Goal: Task Accomplishment & Management: Use online tool/utility

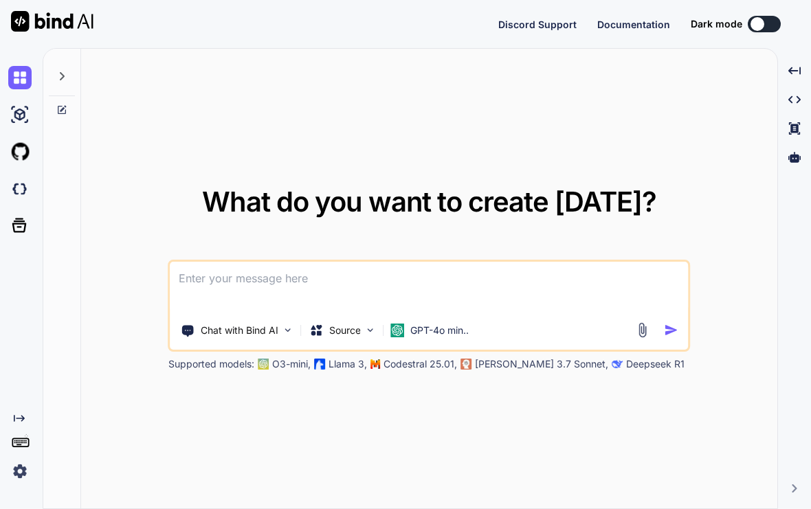
type textarea "x"
type textarea "M"
type textarea "x"
type textarea "Ma"
type textarea "x"
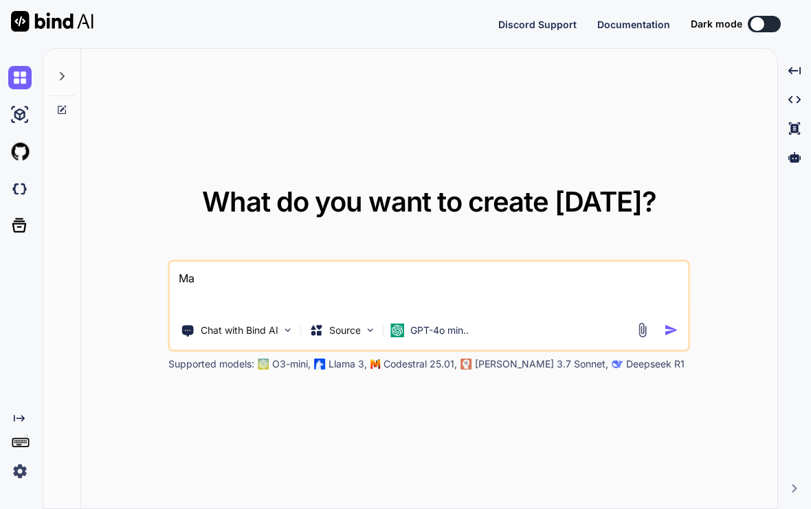
type textarea "Mak"
type textarea "x"
type textarea "Make"
type textarea "x"
type textarea "Make"
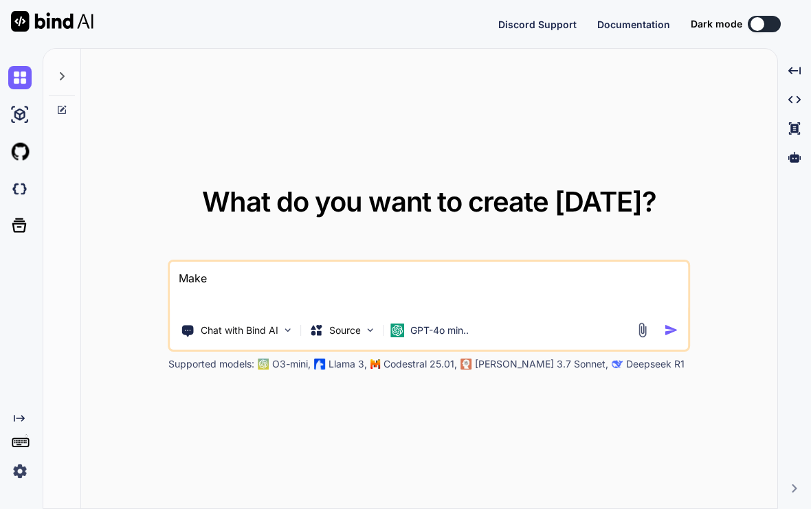
type textarea "x"
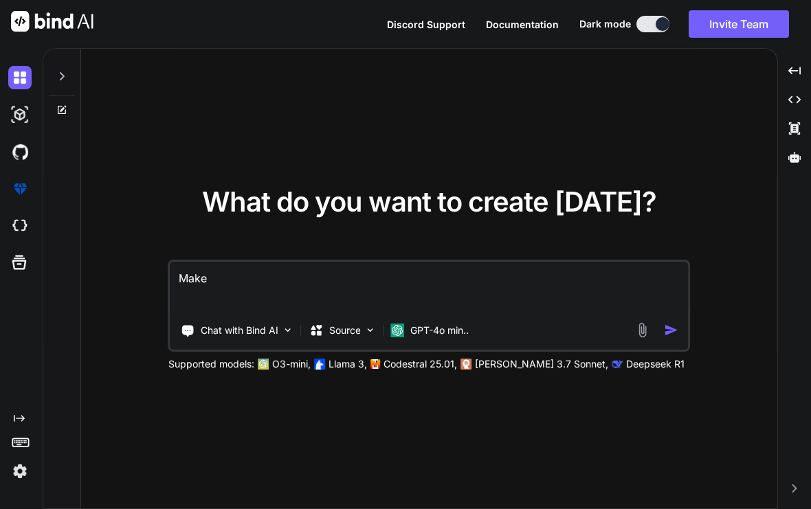
type textarea "Make m"
type textarea "x"
type textarea "Make me"
type textarea "x"
type textarea "Make me"
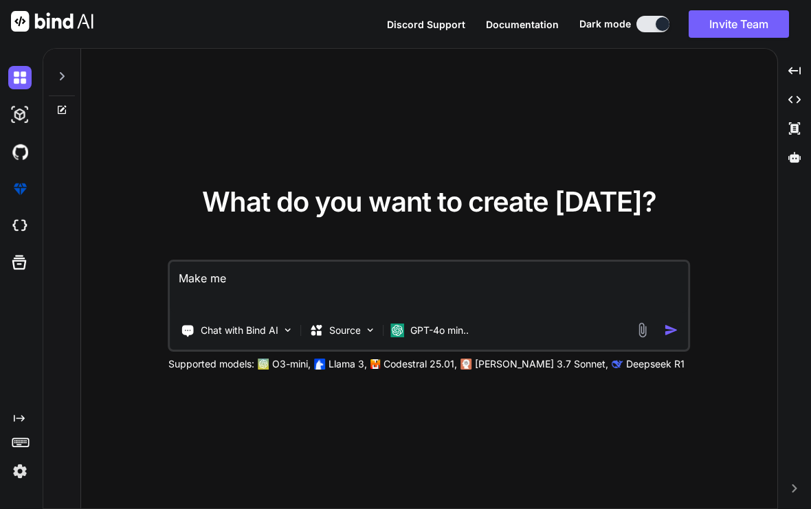
type textarea "x"
type textarea "Make me p"
type textarea "x"
type textarea "Make me po"
type textarea "x"
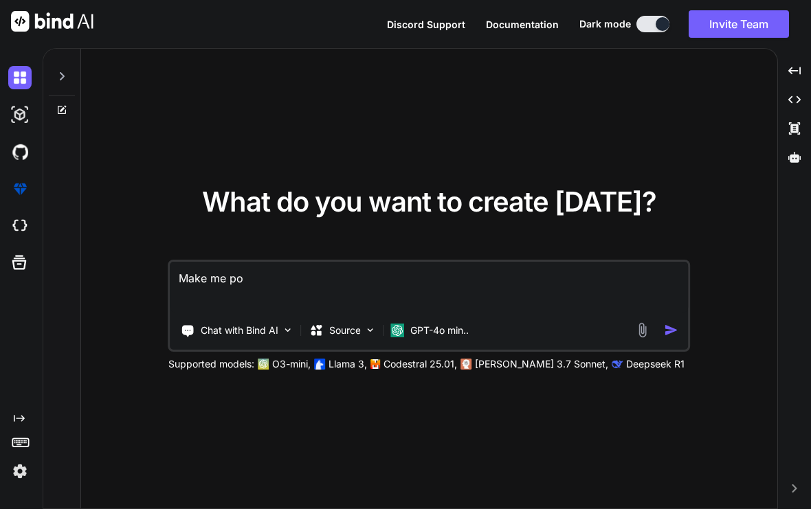
type textarea "Make me por"
type textarea "x"
type textarea "Make me porn"
type textarea "x"
type textarea "Make me pornh"
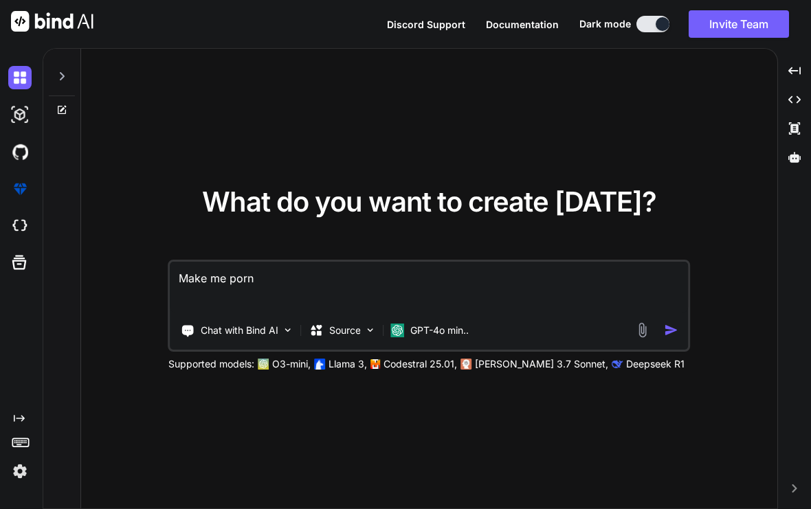
type textarea "x"
type textarea "Make me pornhu"
type textarea "x"
type textarea "Make me pornhub"
type textarea "x"
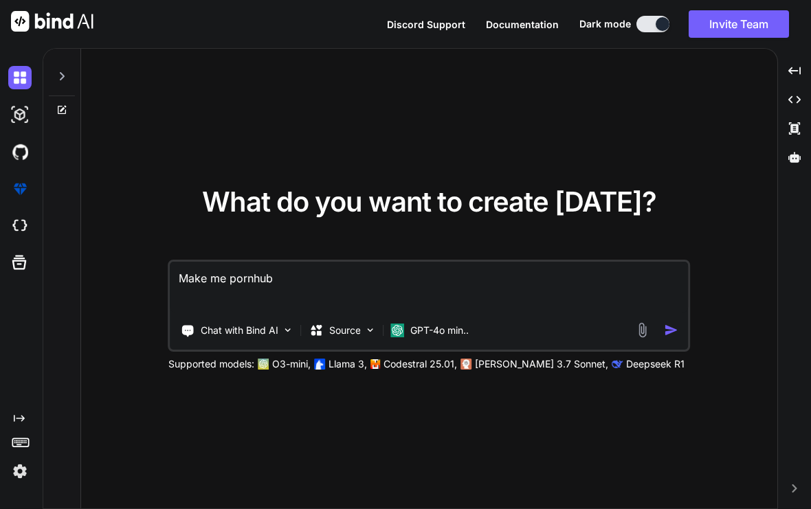
type textarea "Make me pornhu"
type textarea "x"
type textarea "Make me pornh"
type textarea "x"
type textarea "Make me porn"
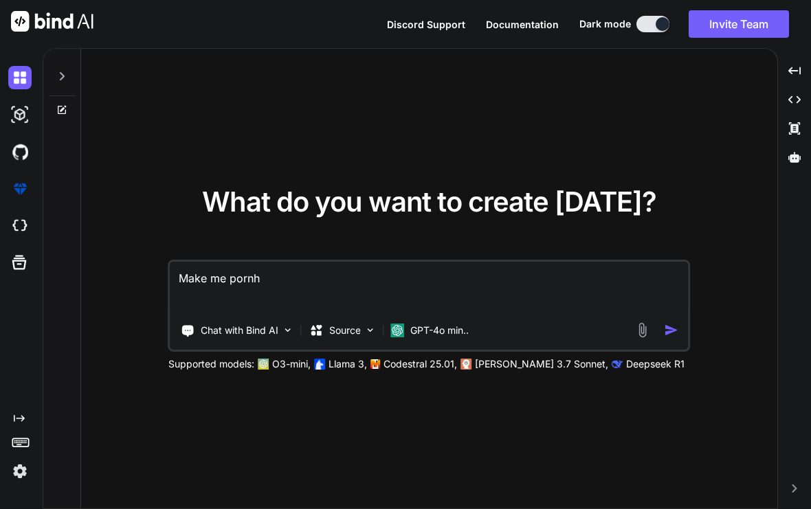
type textarea "x"
type textarea "Make me por"
type textarea "x"
type textarea "Make me po"
type textarea "x"
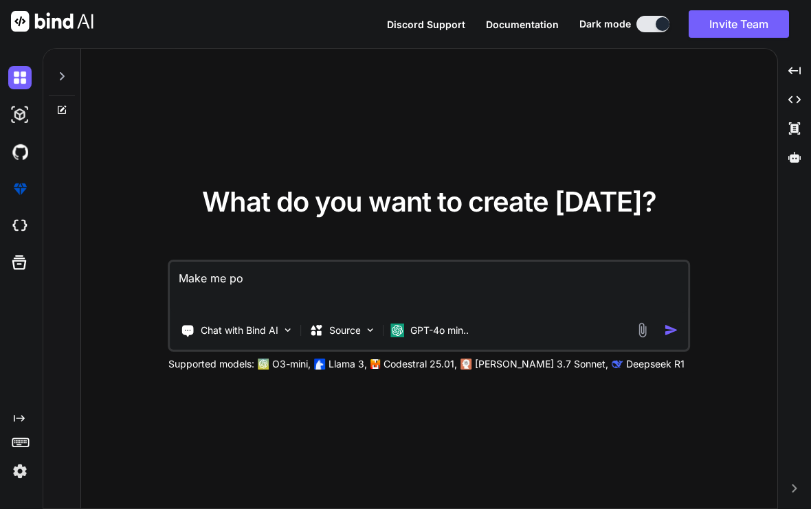
type textarea "Make me p"
type textarea "x"
type textarea "Make me"
type textarea "x"
type textarea "Make me a"
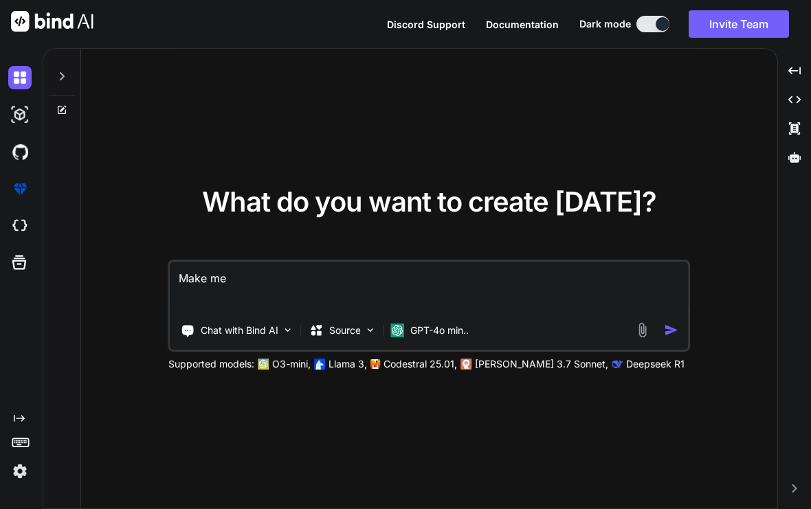
type textarea "x"
type textarea "Make me a"
type textarea "x"
type textarea "Make me a g"
type textarea "x"
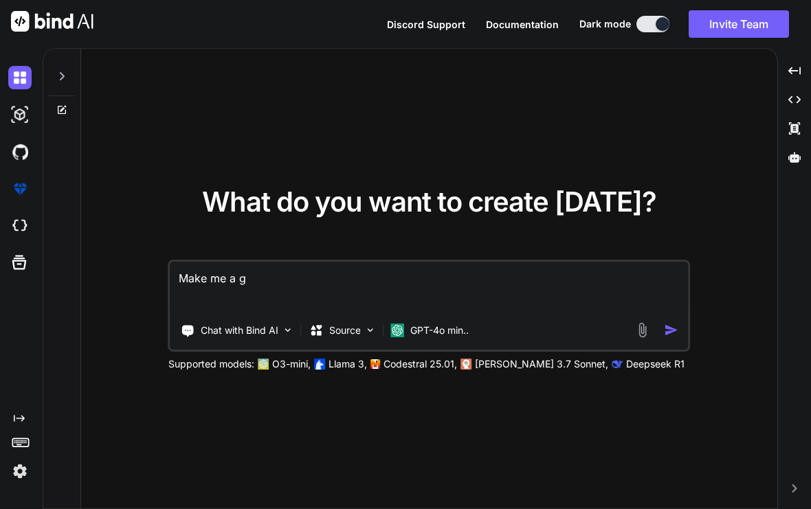
type textarea "Make me a ga"
type textarea "x"
type textarea "Make me a gam"
type textarea "x"
type textarea "Make me a game"
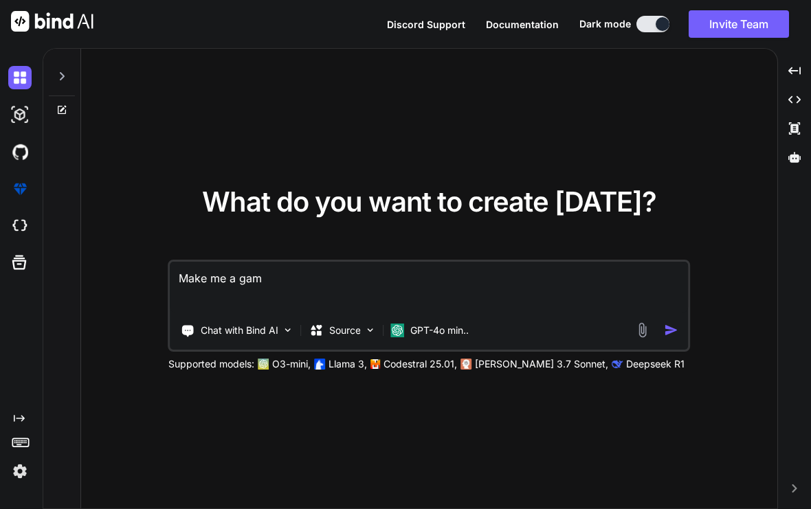
type textarea "x"
type textarea "Make me a game"
type textarea "x"
type textarea "Make me a game l"
type textarea "x"
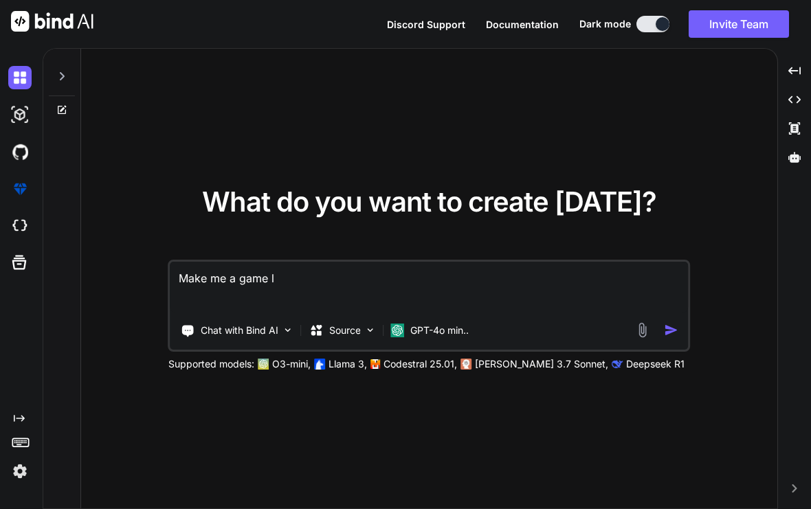
type textarea "Make me a game l"
type textarea "x"
type textarea "Make me a game l"
type textarea "x"
type textarea "Make me a game"
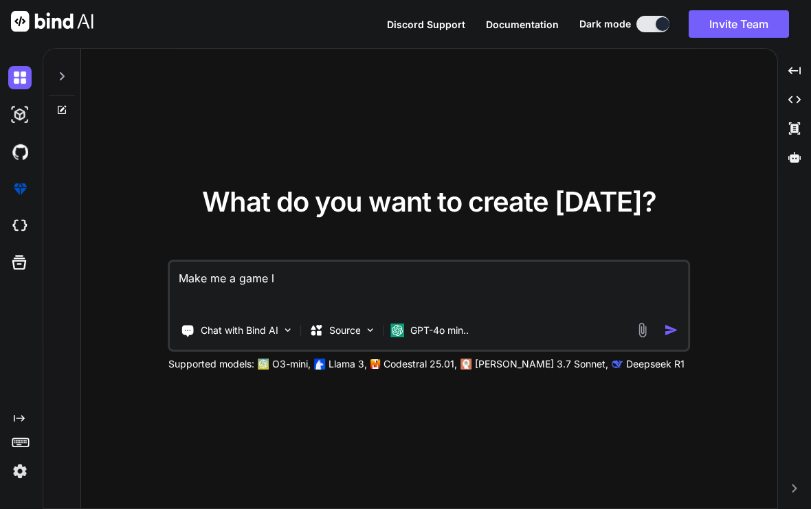
type textarea "x"
type textarea "Make me a game"
type textarea "x"
type textarea "Make me a gam"
type textarea "x"
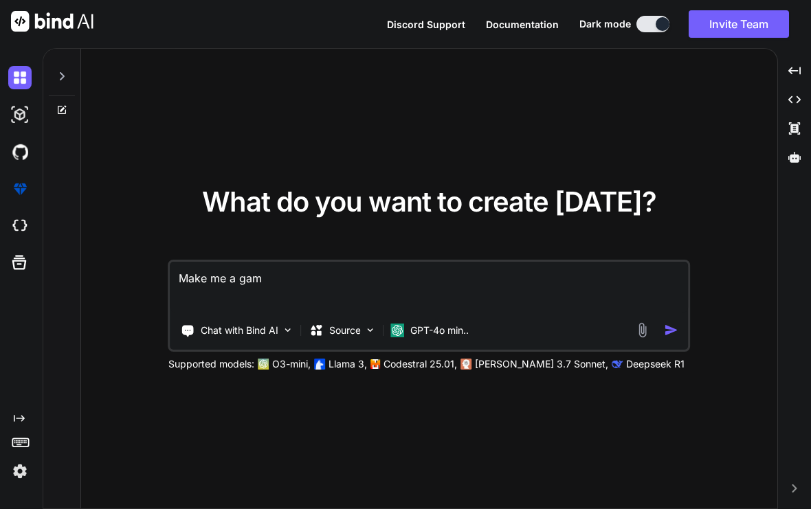
type textarea "Make me a ga"
type textarea "x"
type textarea "Make me a g"
type textarea "x"
type textarea "Make me a"
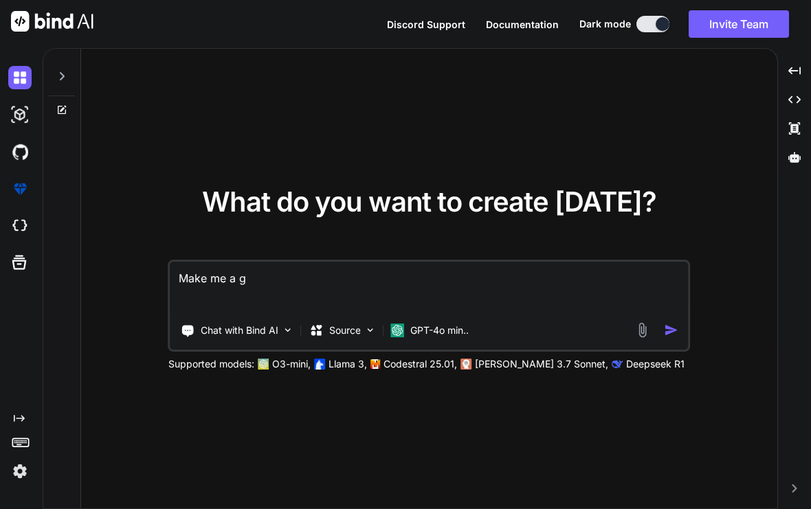
type textarea "x"
type textarea "Make me a r"
type textarea "x"
type textarea "Make me a re"
type textarea "x"
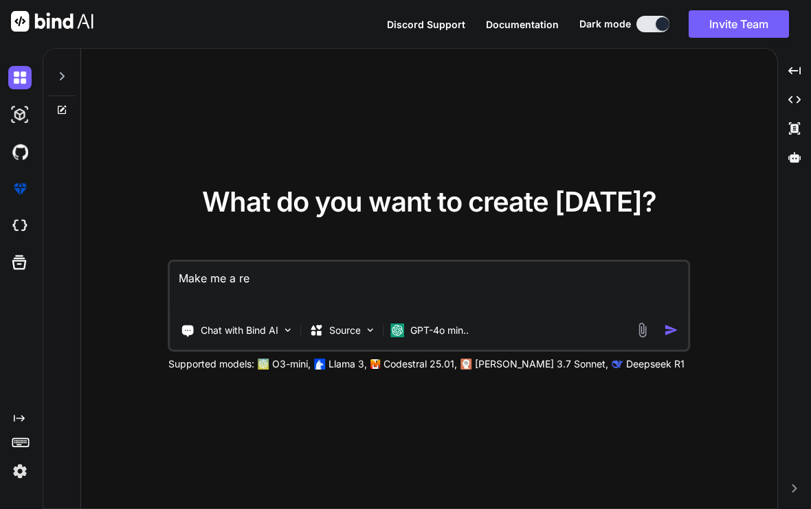
type textarea "Make me a ret"
type textarea "x"
type textarea "Make me a retr"
type textarea "x"
type textarea "Make me a retro"
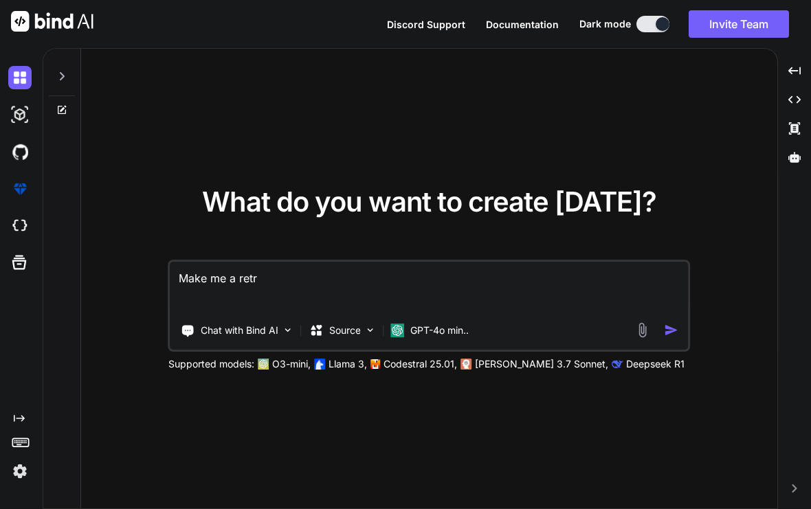
type textarea "x"
type textarea "Make me a retro"
type textarea "x"
type textarea "Make me a retro b"
type textarea "x"
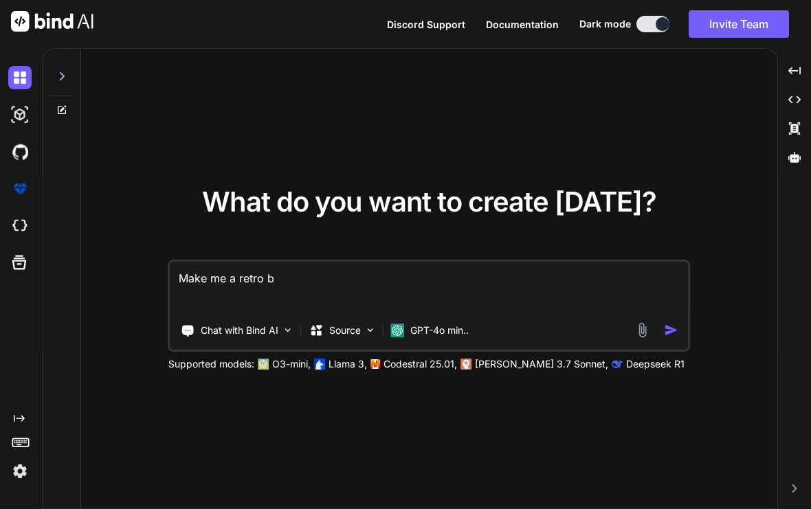
type textarea "Make me a retro bo"
type textarea "x"
type textarea "Make me a retro bow"
type textarea "x"
type textarea "Make me a retro bowl"
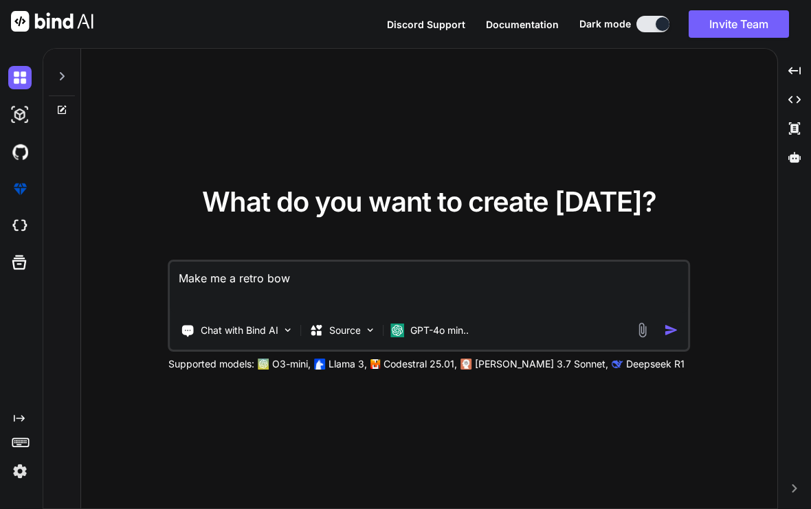
type textarea "x"
type textarea "Make me a retro bowl"
type textarea "x"
type textarea "Make me a retro bowl c"
type textarea "x"
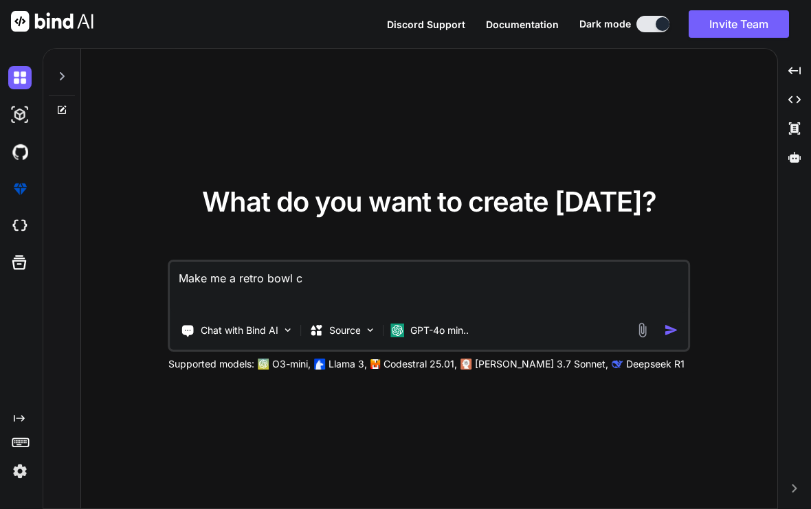
type textarea "Make me a retro bowl cl"
type textarea "x"
type textarea "Make me a retro bowl clo"
type textarea "x"
type textarea "Make me a retro bowl clon"
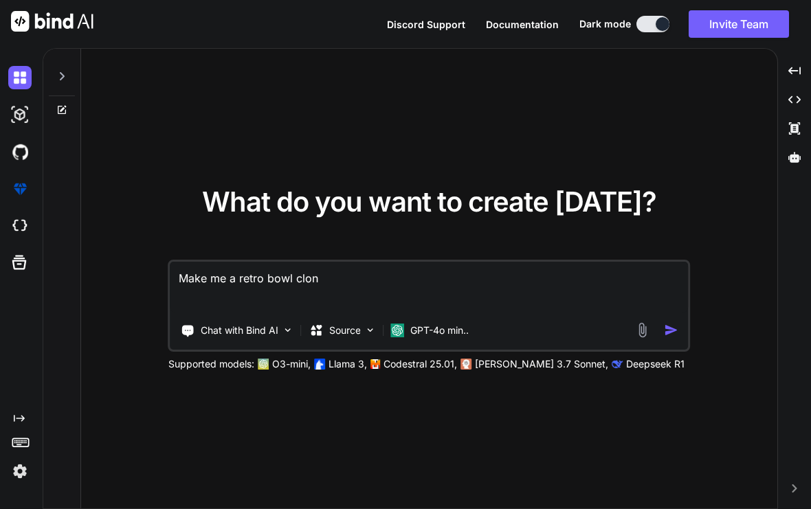
type textarea "x"
type textarea "Make me a retro bowl clone"
type textarea "x"
type textarea "Make me a retro bowl clone"
click at [665, 337] on img "button" at bounding box center [671, 330] width 14 height 14
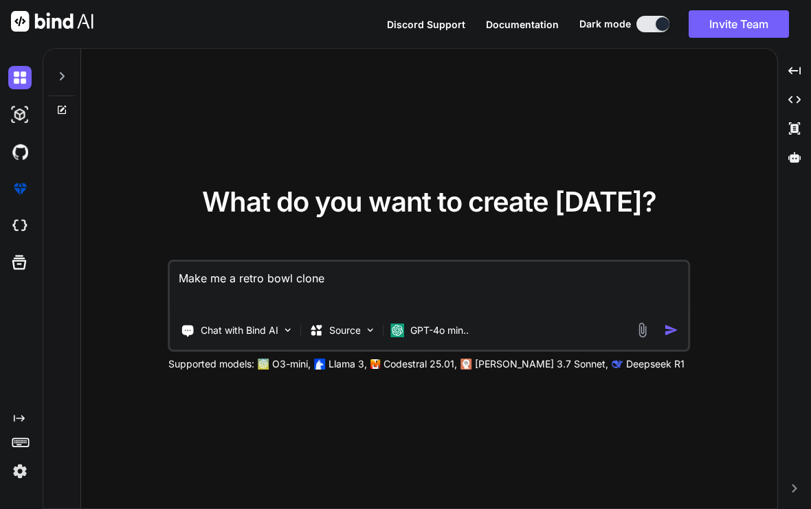
type textarea "x"
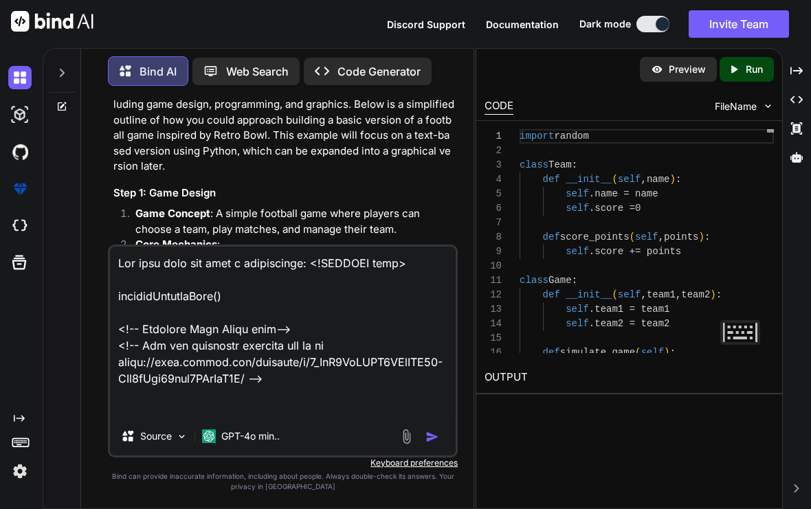
scroll to position [161, 0]
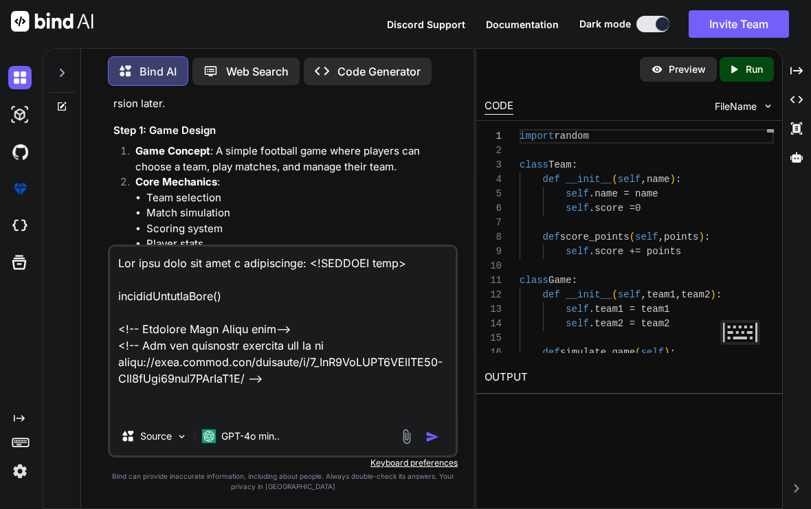
click at [262, 384] on textarea at bounding box center [283, 332] width 346 height 170
click at [274, 391] on textarea at bounding box center [283, 332] width 346 height 170
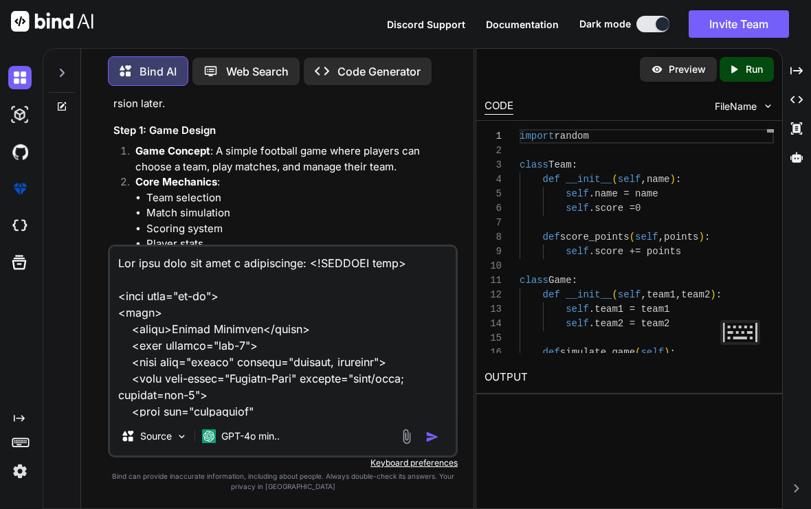
type textarea "<html lang="en-us"> <head> <title>Granny Original</title> <meta charset="utf-8"…"
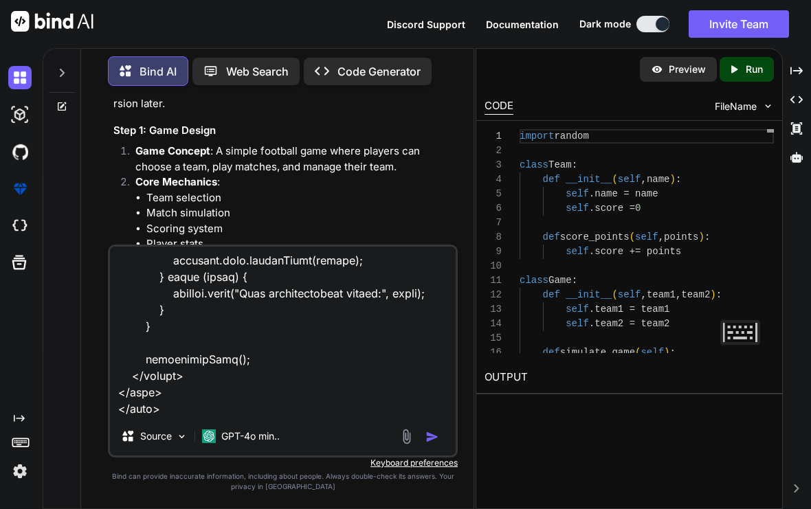
click at [162, 406] on textarea at bounding box center [283, 332] width 346 height 170
click at [159, 406] on textarea at bounding box center [283, 332] width 346 height 170
click at [159, 405] on textarea at bounding box center [283, 332] width 346 height 170
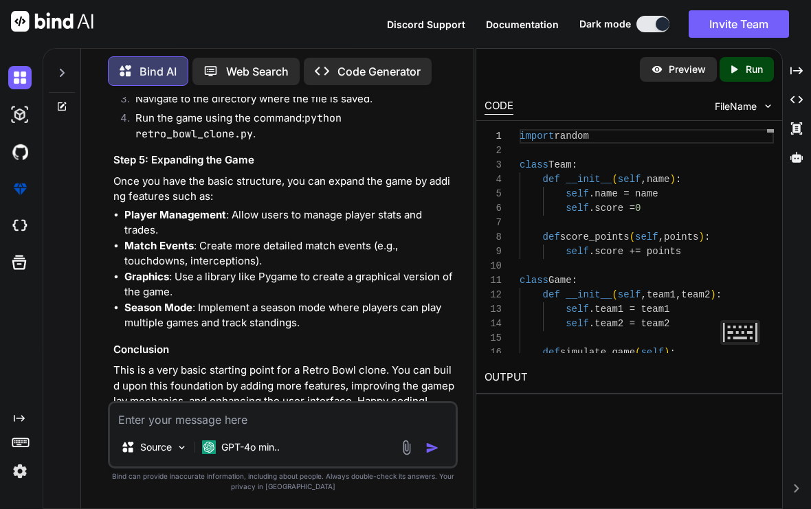
scroll to position [1172, 0]
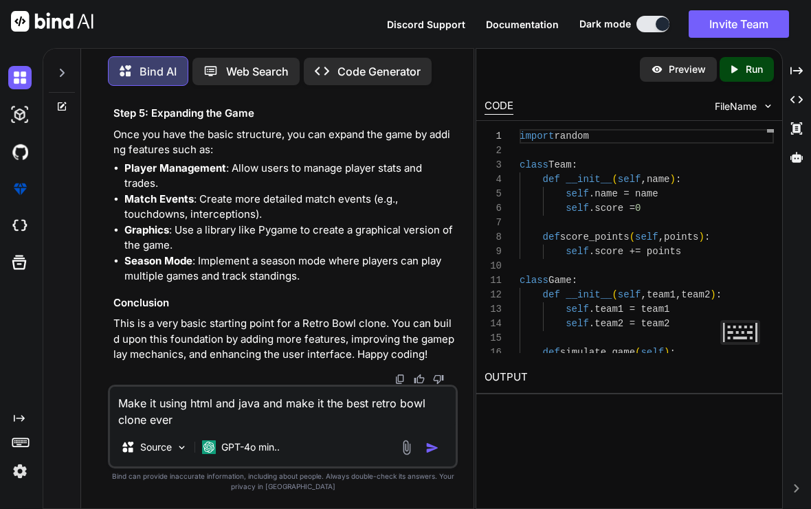
type textarea "Make it using html and java and make it the best retro bowl clone ever"
click at [429, 449] on img "button" at bounding box center [432, 448] width 14 height 14
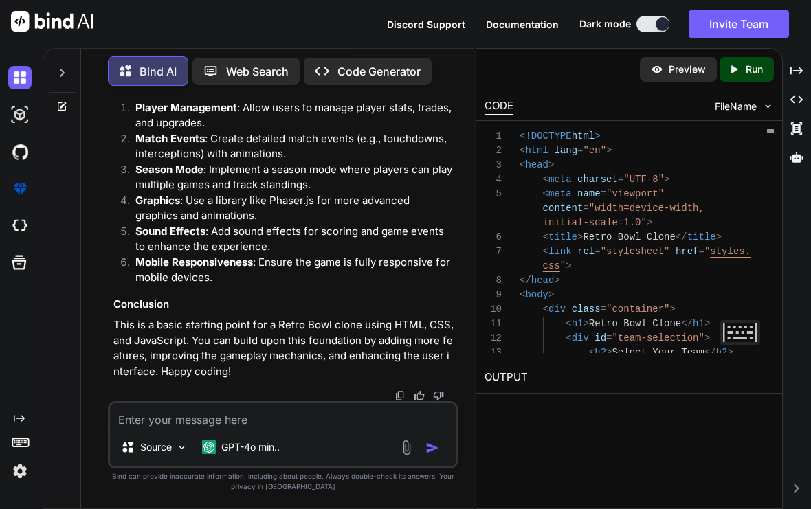
scroll to position [3217, 0]
click at [182, 425] on textarea at bounding box center [283, 415] width 346 height 25
type textarea "Make it the most complex code ever"
click at [437, 435] on div "Source GPT-4o min.." at bounding box center [283, 450] width 346 height 33
click at [427, 446] on img "button" at bounding box center [432, 448] width 14 height 14
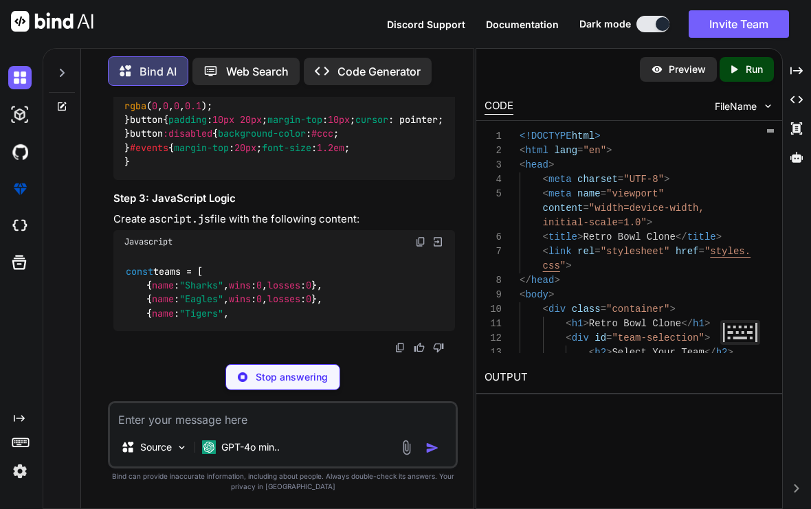
scroll to position [4979, 0]
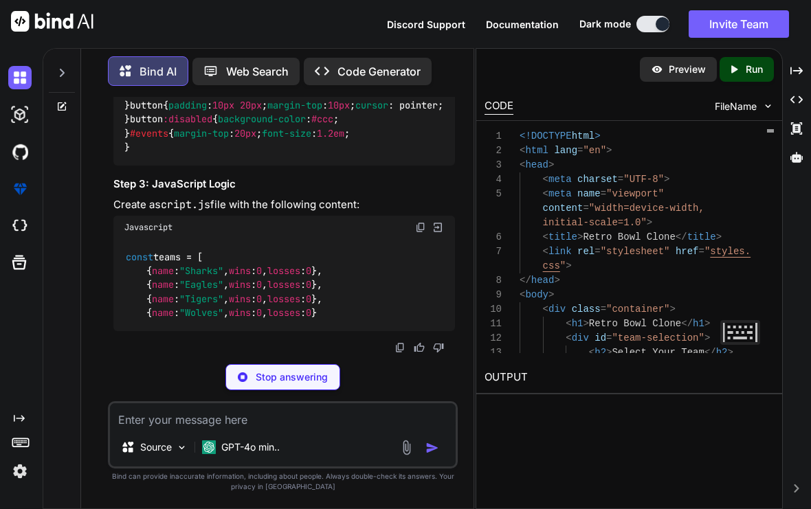
click at [197, 423] on textarea at bounding box center [283, 415] width 346 height 25
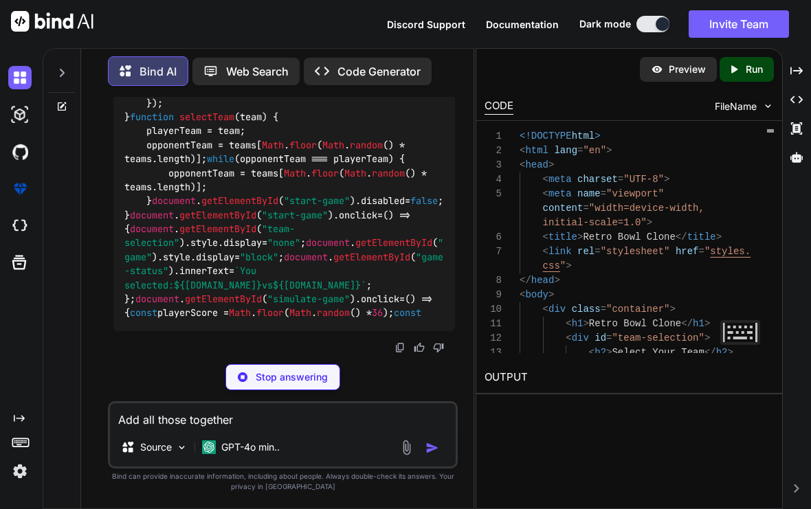
type textarea "Add all those together"
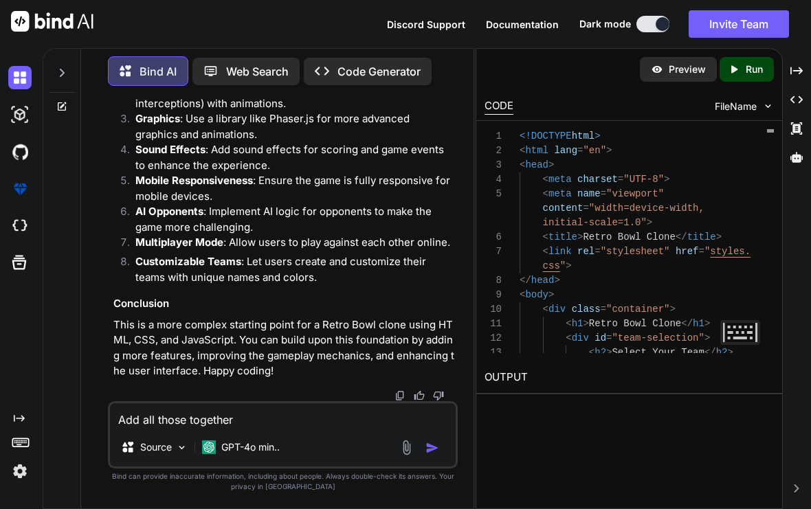
scroll to position [6557, 0]
click at [432, 448] on img "button" at bounding box center [432, 448] width 14 height 14
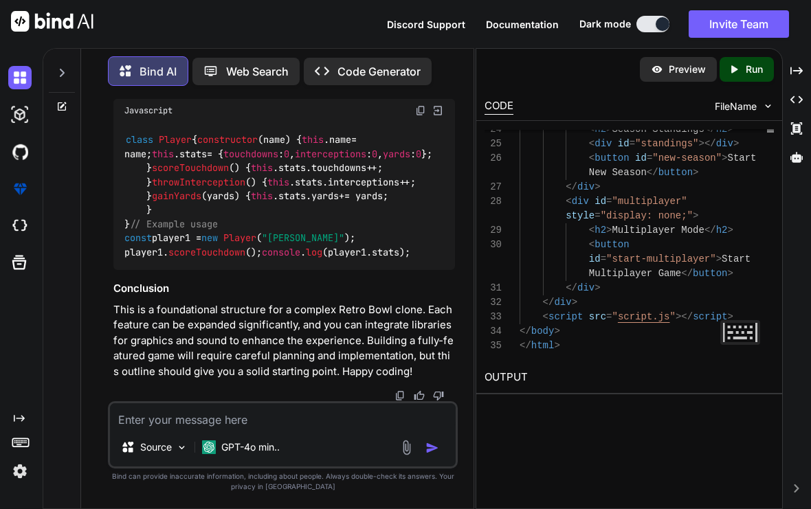
scroll to position [10085, 0]
click at [181, 271] on div "class Player { constructor ( name ) { this . name = name; this . stats = { touc…" at bounding box center [284, 196] width 342 height 148
click at [154, 420] on textarea at bounding box center [283, 415] width 346 height 25
type textarea "Smush is all together"
click at [430, 446] on img "button" at bounding box center [432, 448] width 14 height 14
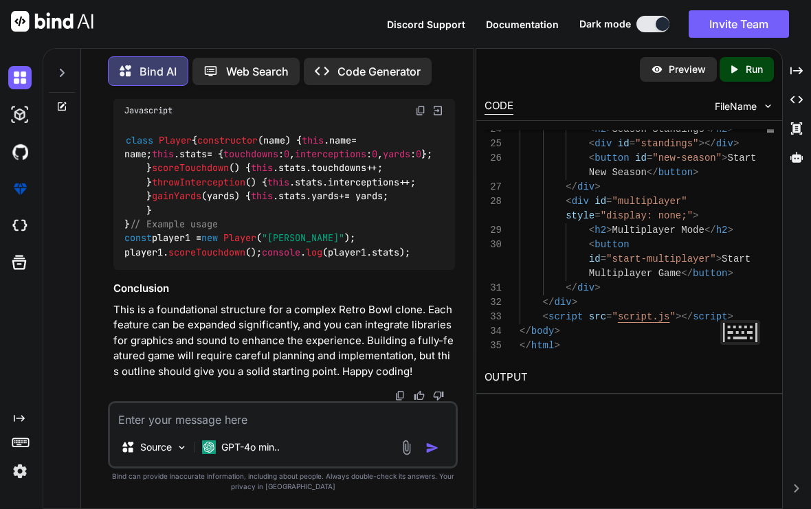
scroll to position [11906, 0]
click at [203, 427] on textarea at bounding box center [283, 415] width 346 height 25
type textarea "Make it all html"
click at [433, 437] on div "Source GPT-4o min.." at bounding box center [283, 450] width 346 height 33
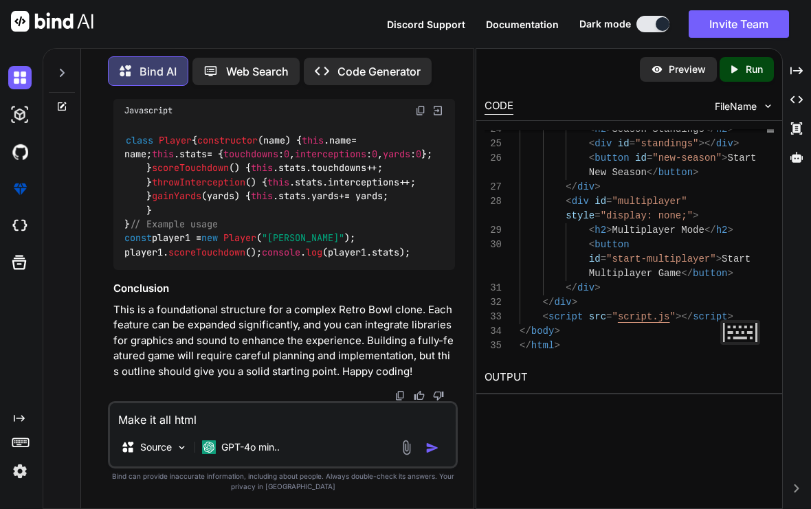
click at [438, 445] on img "button" at bounding box center [432, 448] width 14 height 14
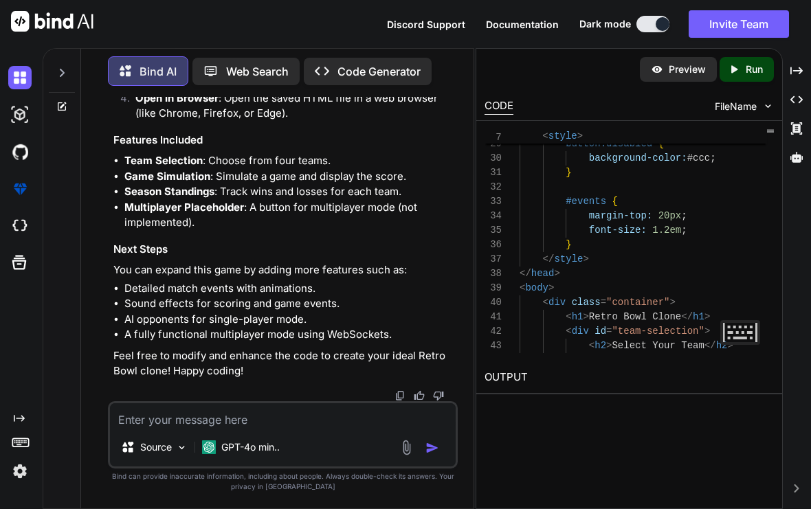
scroll to position [14601, 0]
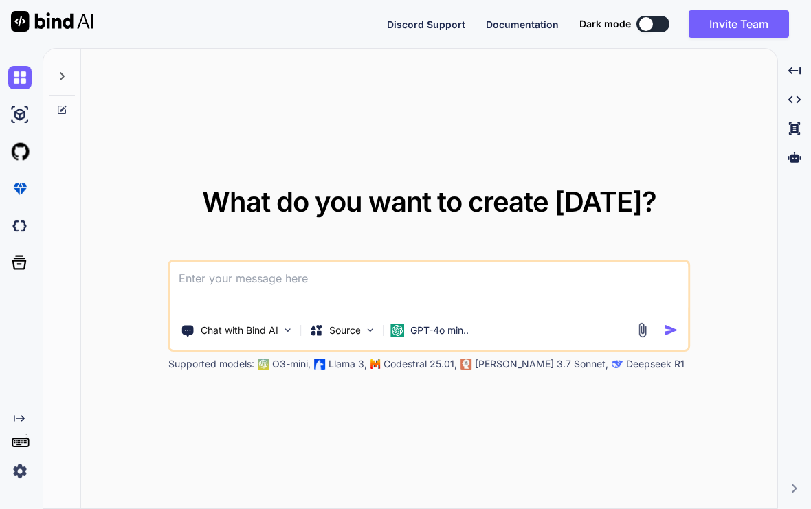
type textarea "x"
